Goal: Transaction & Acquisition: Purchase product/service

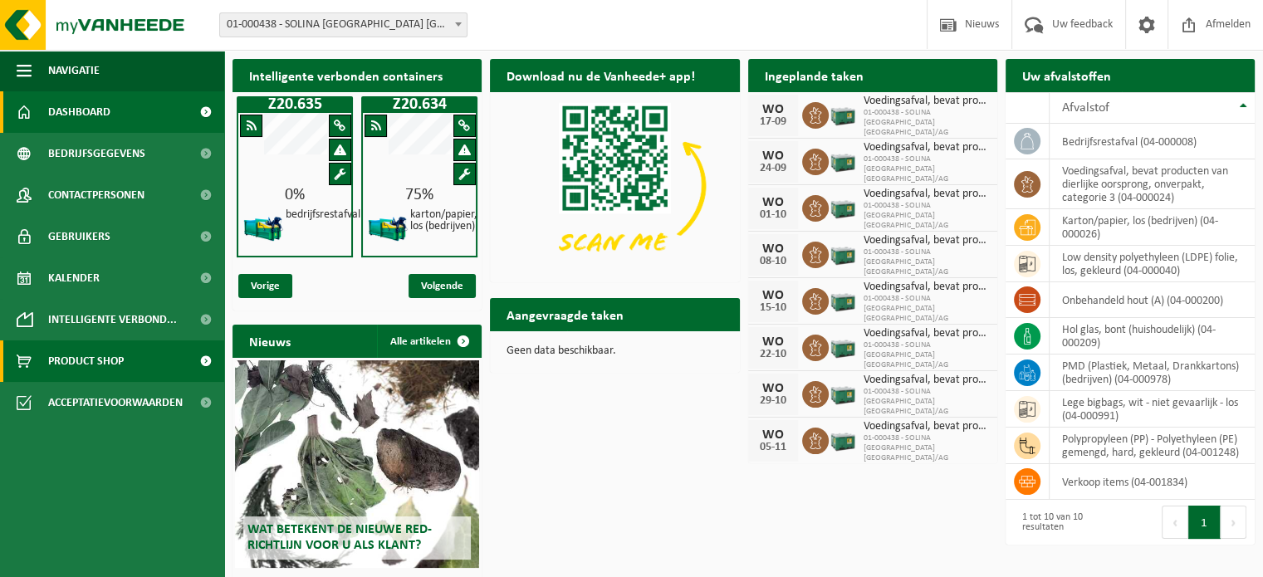
click at [105, 363] on span "Product Shop" at bounding box center [86, 362] width 76 height 42
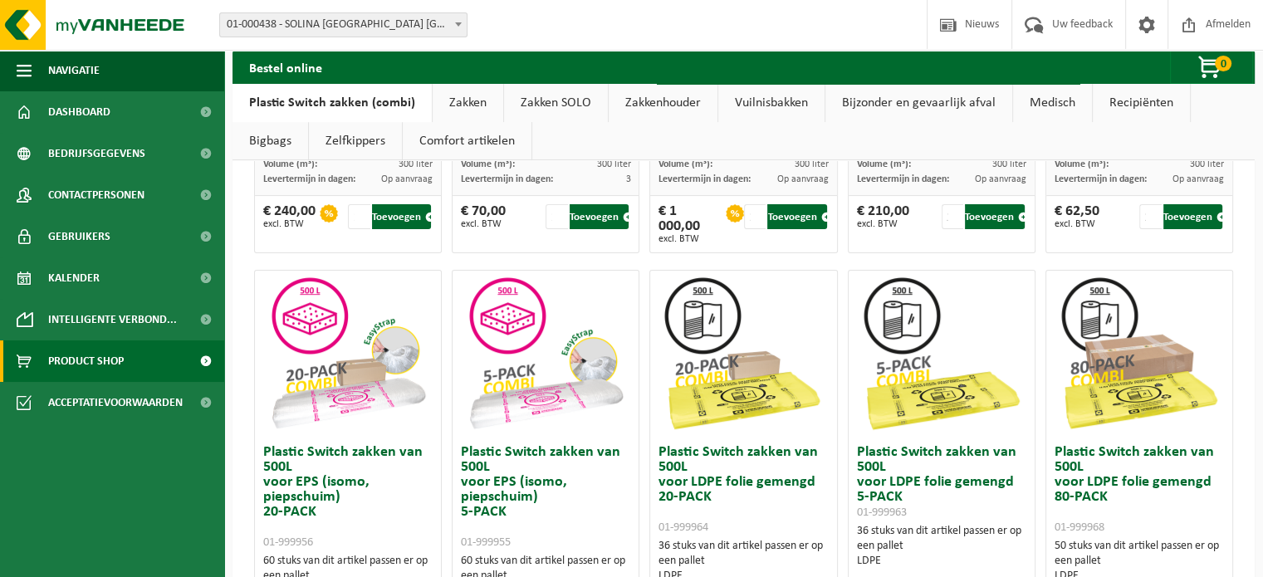
scroll to position [581, 0]
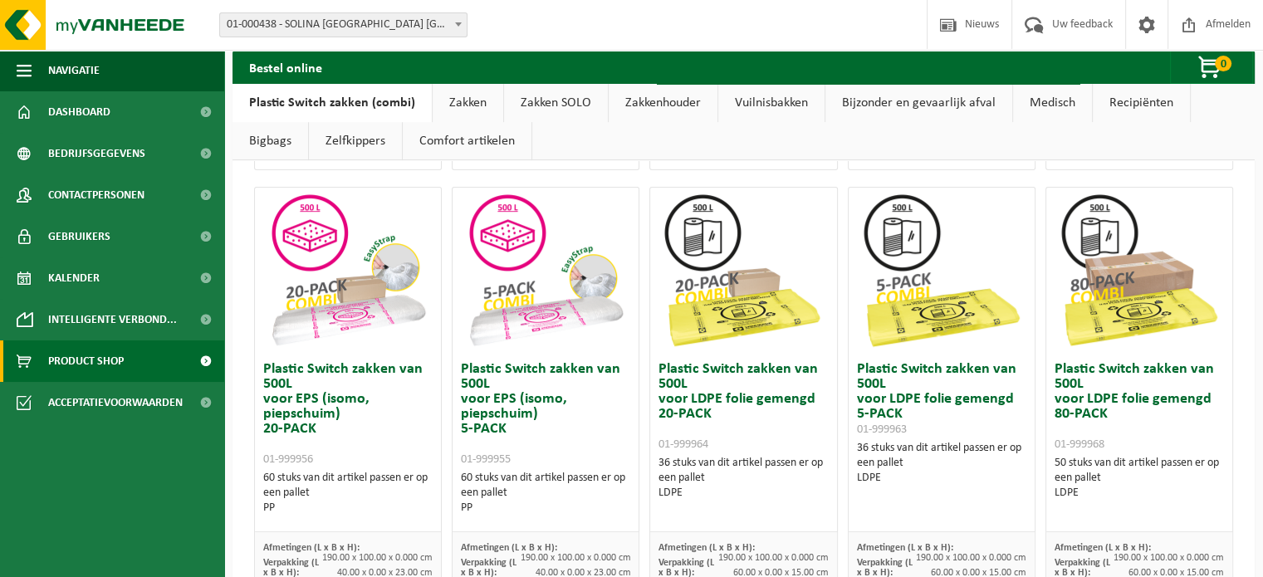
click at [717, 308] on img at bounding box center [743, 271] width 166 height 166
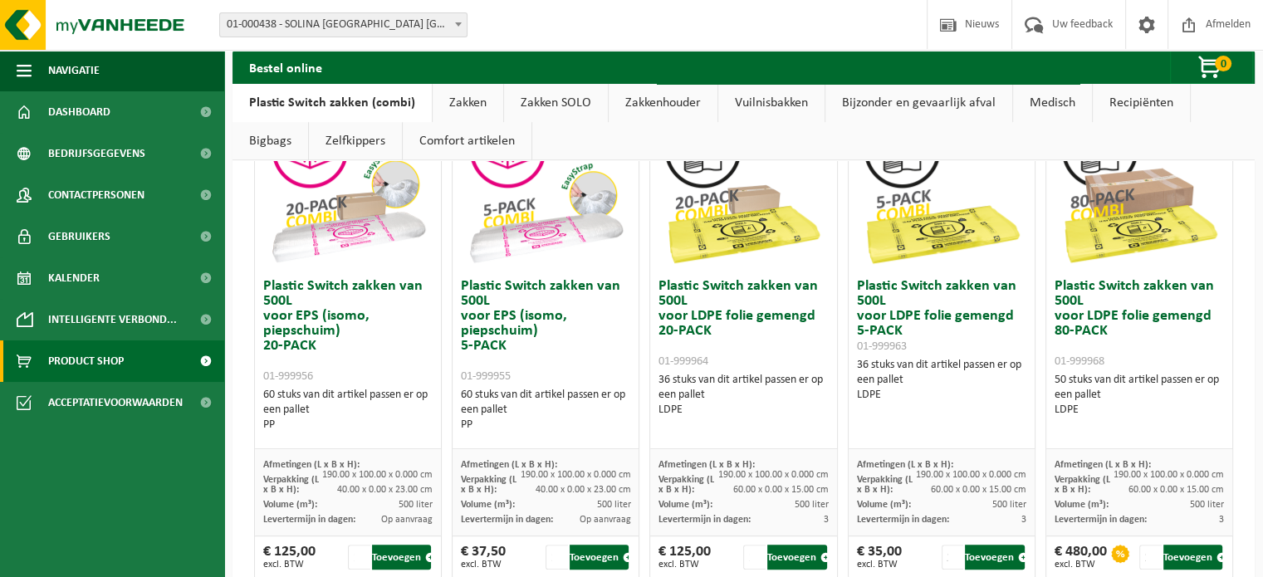
scroll to position [748, 0]
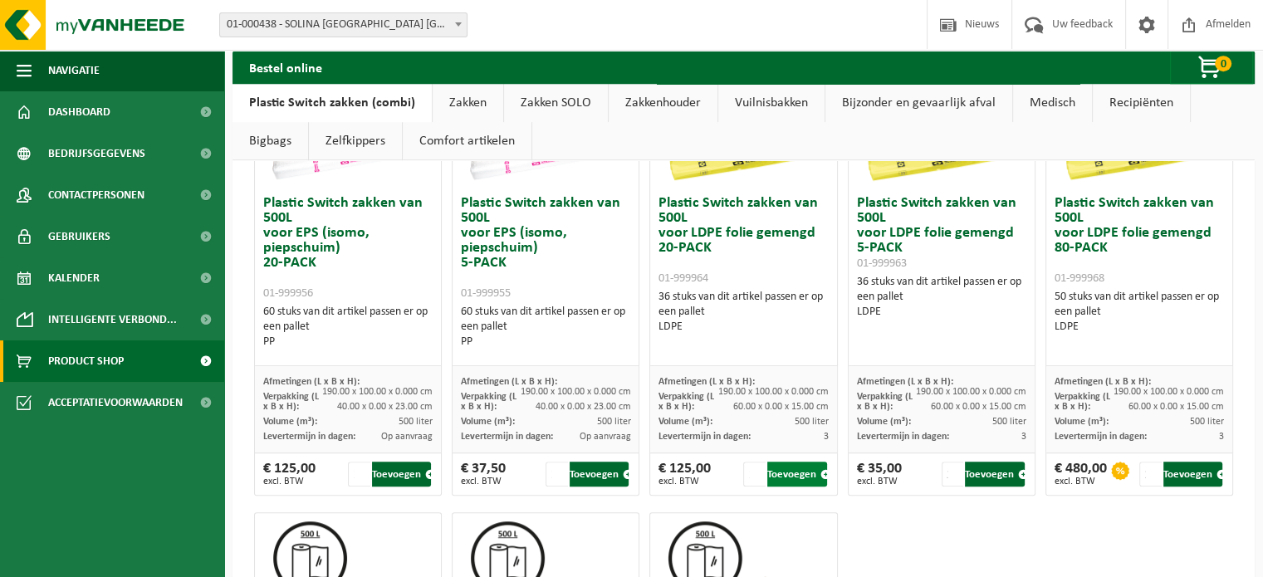
click at [786, 468] on button "Toevoegen" at bounding box center [796, 474] width 59 height 25
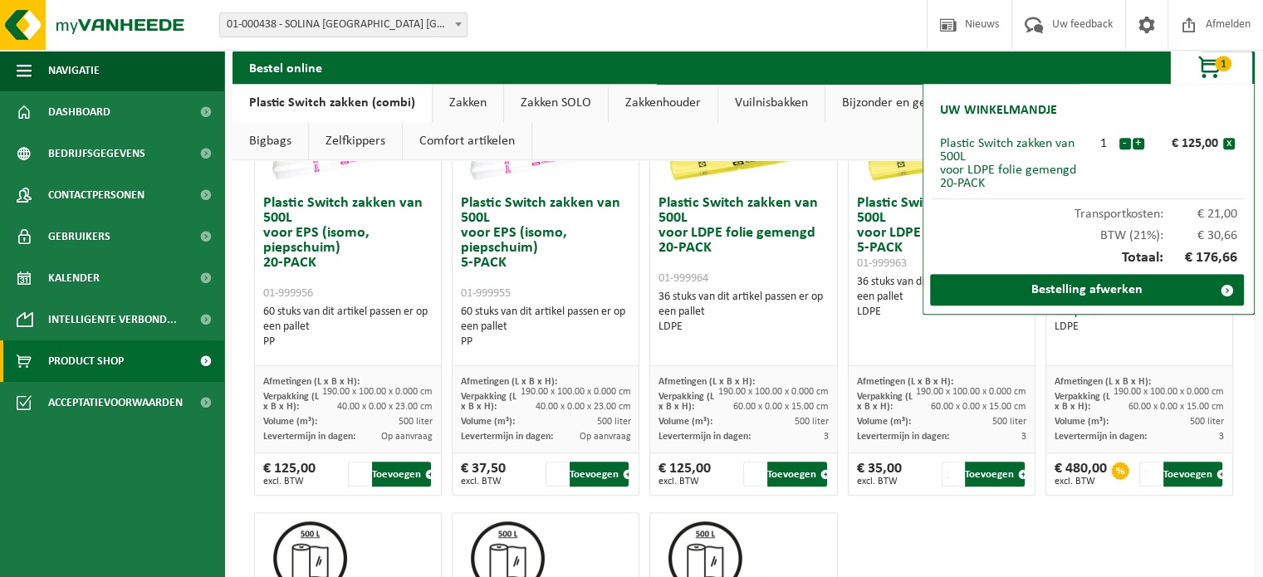
click at [960, 539] on div "Plastic Switch zakken van 300L voor harde kunststoffen 20-PACK 01-999950 60 stu…" at bounding box center [743, 251] width 989 height 1490
click at [1140, 143] on button "+" at bounding box center [1139, 144] width 12 height 12
click at [1138, 143] on button "+" at bounding box center [1139, 144] width 12 height 12
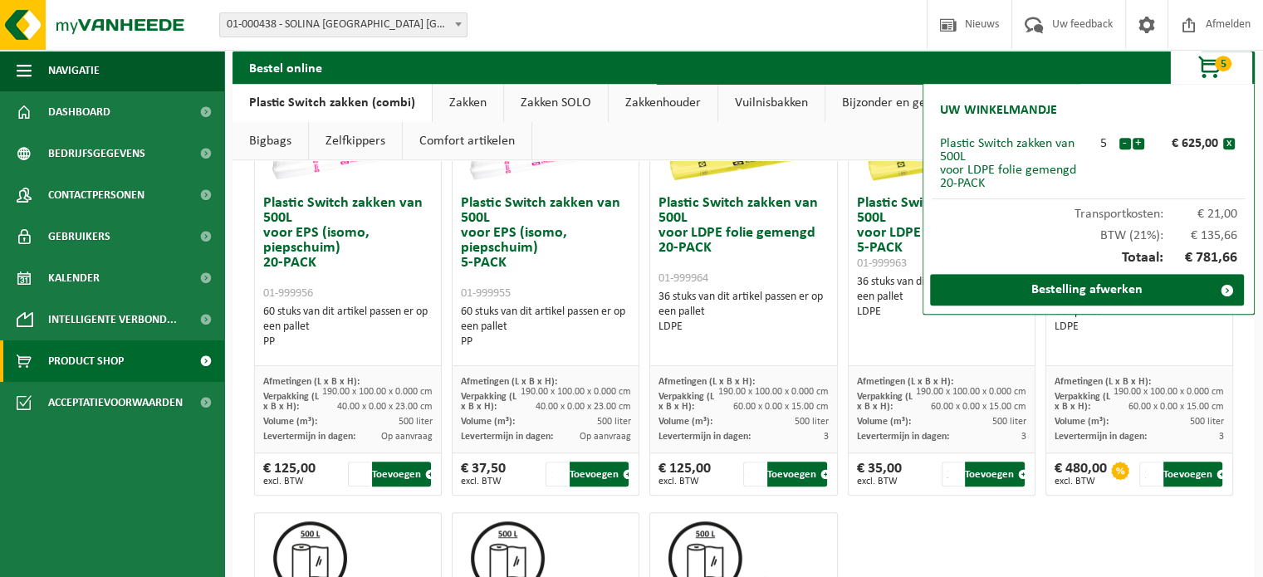
click at [1138, 143] on button "+" at bounding box center [1139, 144] width 12 height 12
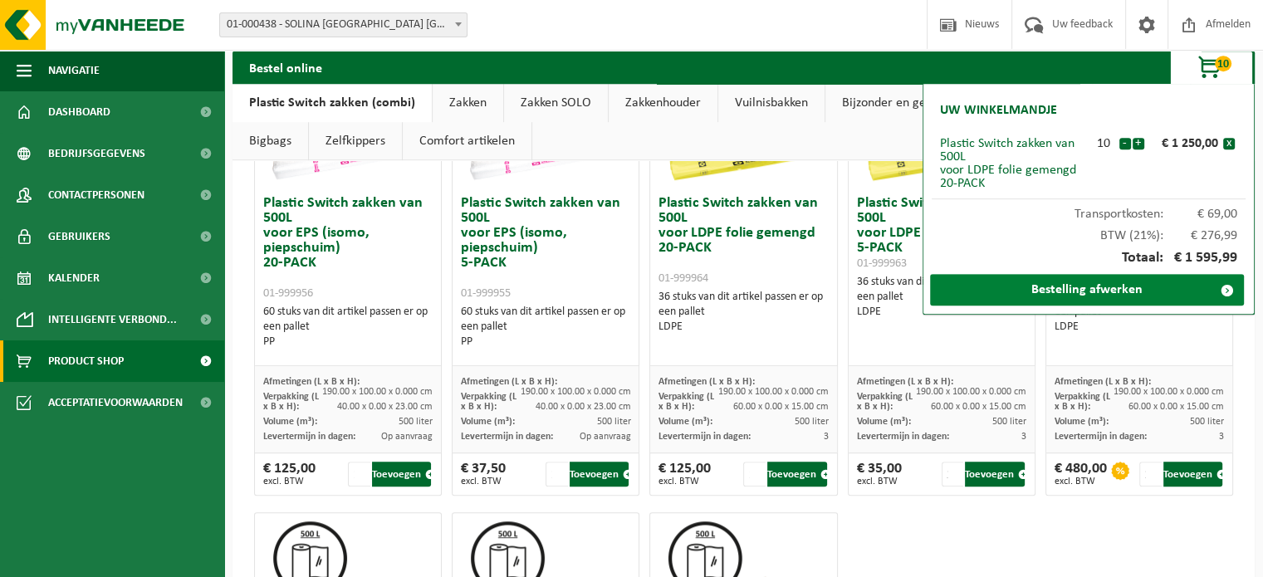
click at [1096, 287] on link "Bestelling afwerken" at bounding box center [1087, 290] width 314 height 32
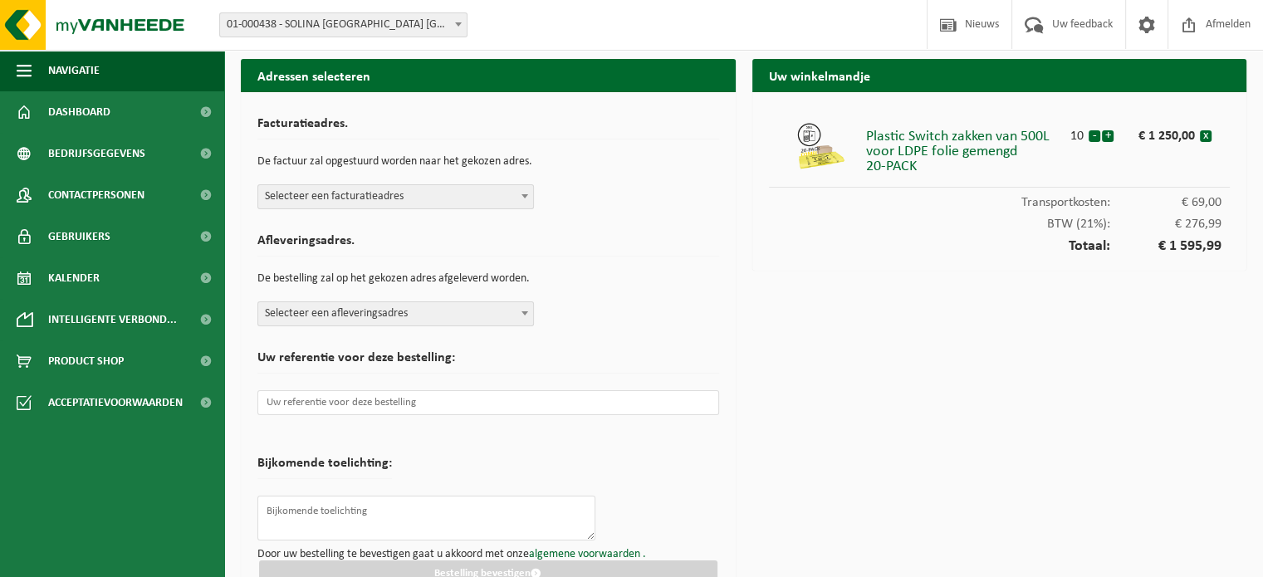
click at [525, 198] on b at bounding box center [525, 196] width 7 height 4
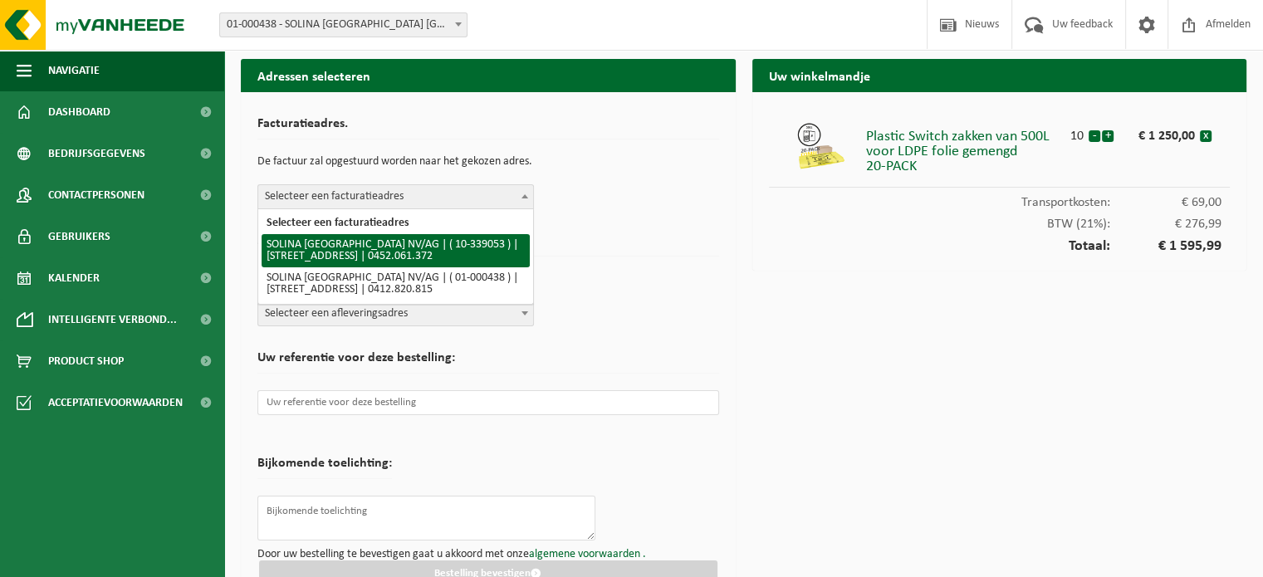
select select "13153"
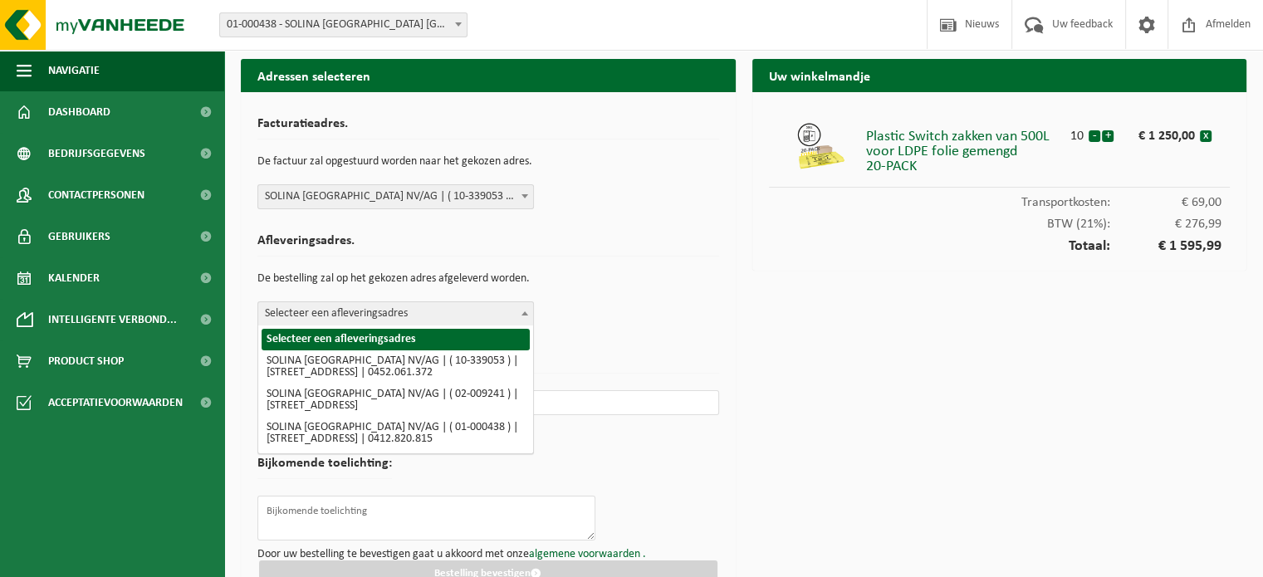
click at [523, 314] on b at bounding box center [525, 313] width 7 height 4
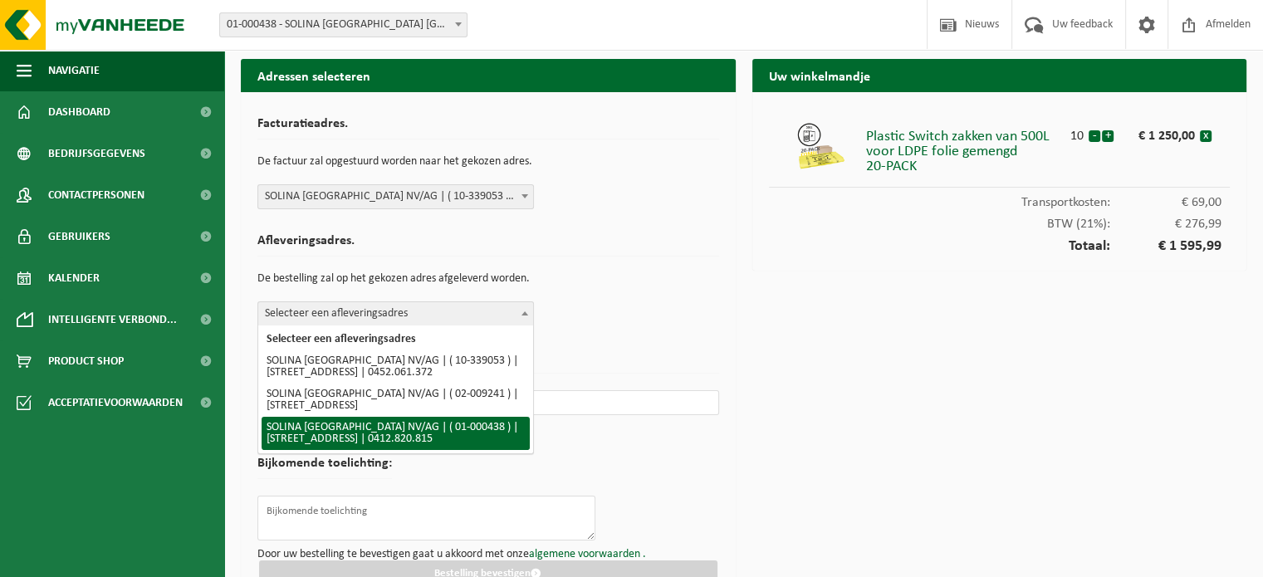
select select "13143"
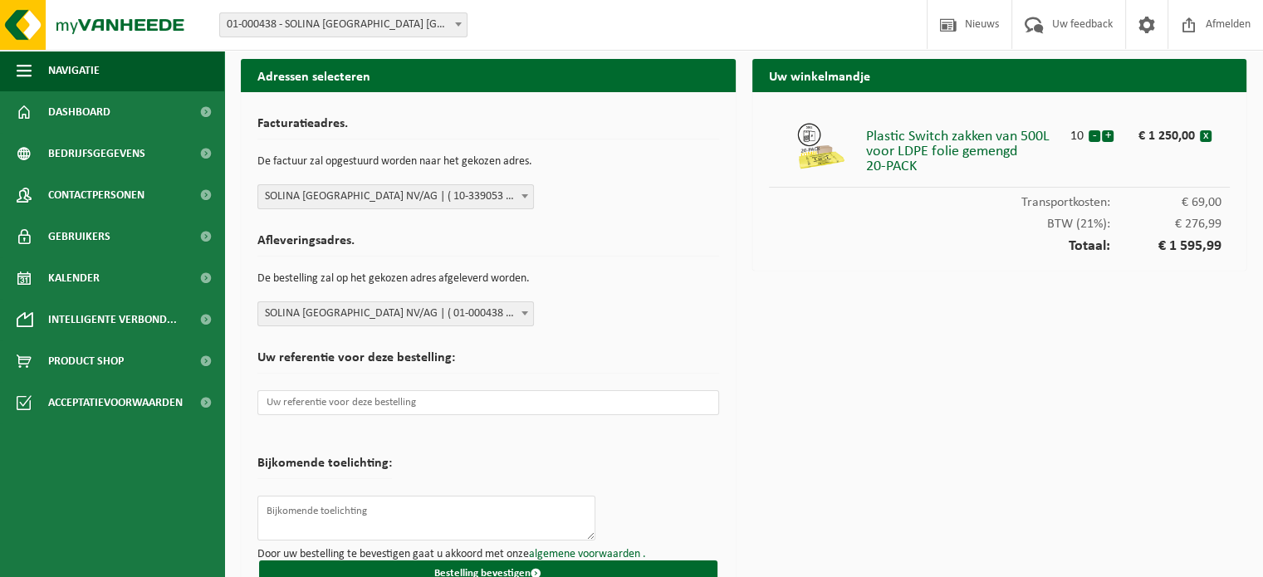
scroll to position [32, 0]
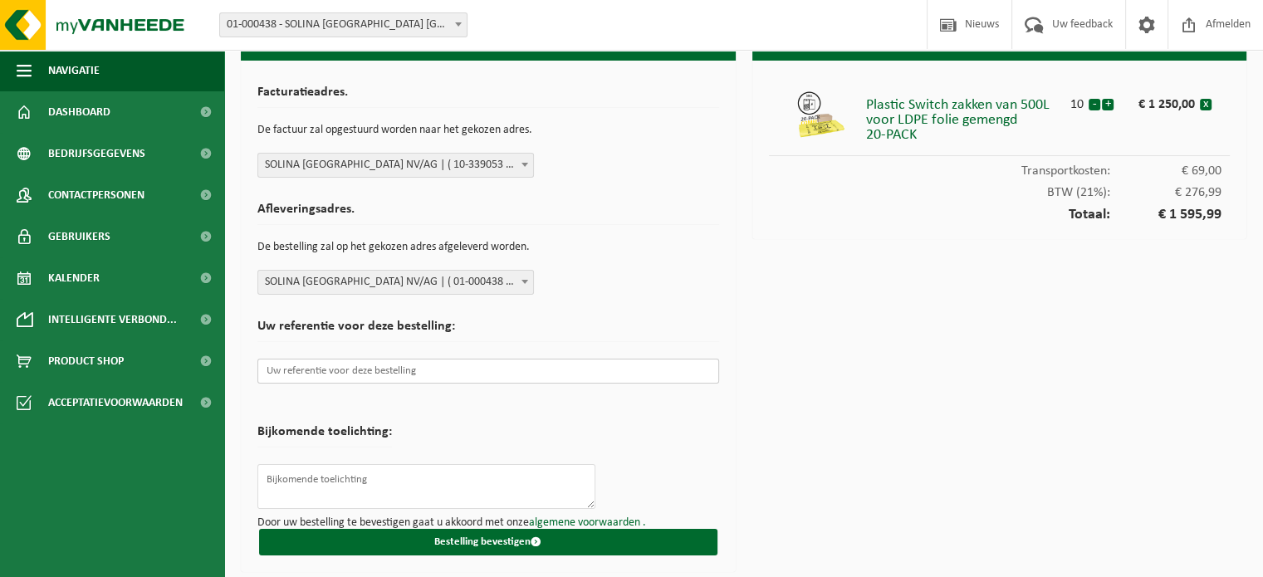
click at [362, 374] on input "text" at bounding box center [488, 371] width 462 height 25
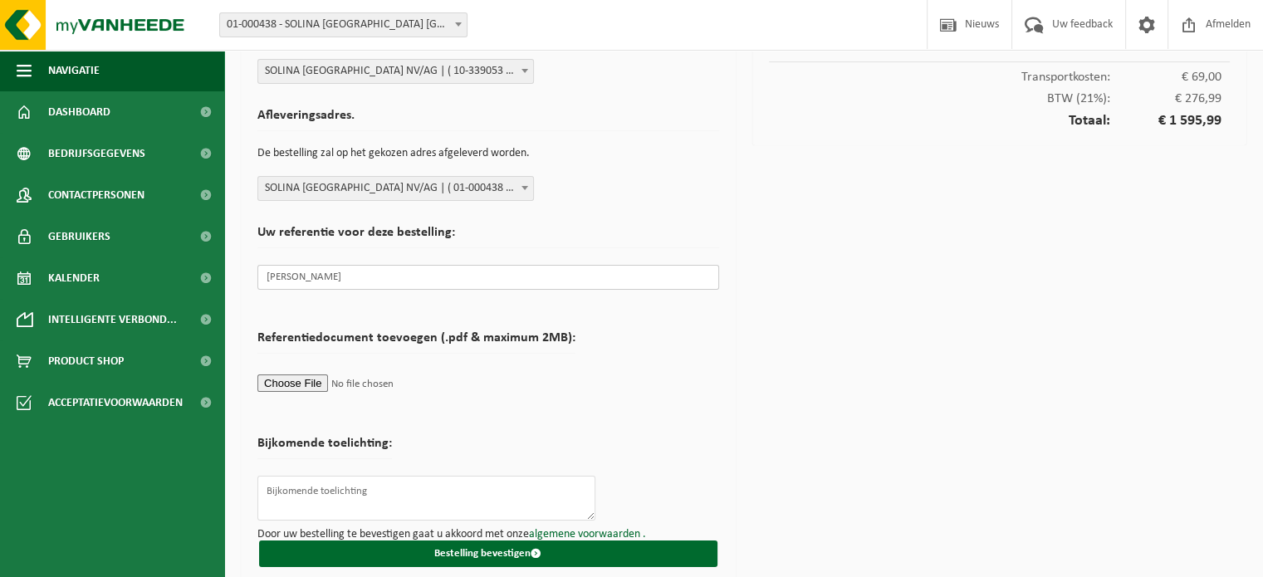
scroll to position [136, 0]
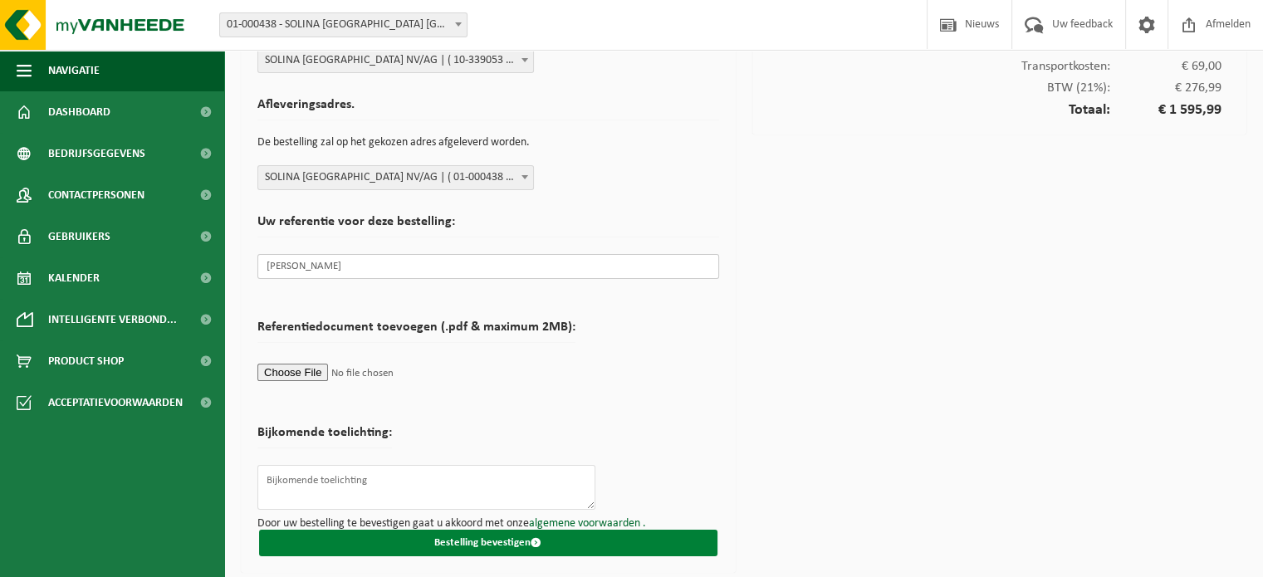
type input "De Temmerman Jaak"
click at [450, 544] on button "Bestelling bevestigen" at bounding box center [488, 543] width 458 height 27
